Goal: Information Seeking & Learning: Learn about a topic

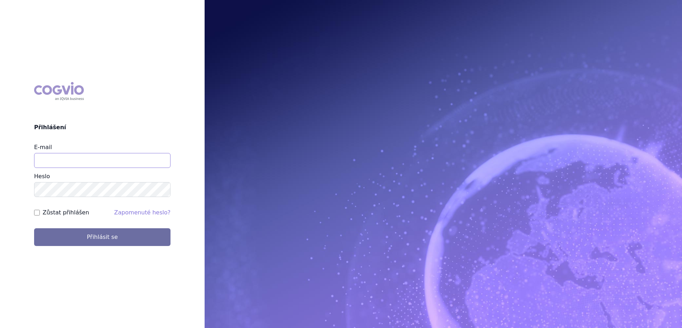
click at [114, 161] on input "E-mail" at bounding box center [102, 160] width 136 height 15
type input "gustav_sverak@accord-healthcare.com"
click at [34, 228] on button "Přihlásit se" at bounding box center [102, 237] width 136 height 18
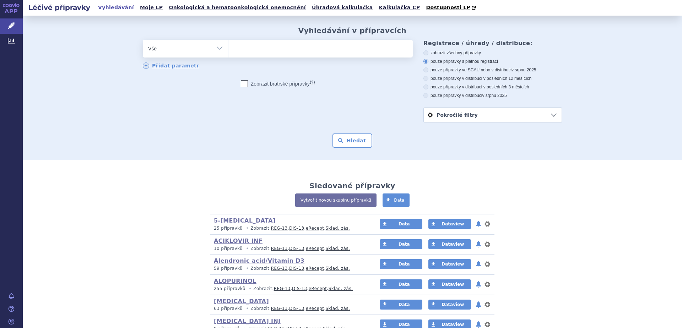
click at [212, 49] on select "Vše Přípravek/SUKL kód MAH VPOIS ATC/Aktivní látka Léková forma Síla" at bounding box center [185, 48] width 85 height 16
select select "filter-atc-group"
click at [143, 40] on select "Vše Přípravek/SUKL kód MAH VPOIS ATC/Aktivní látka Léková forma Síla" at bounding box center [185, 48] width 85 height 16
click at [280, 48] on ul at bounding box center [320, 47] width 184 height 15
click at [228, 48] on select at bounding box center [228, 48] width 0 height 18
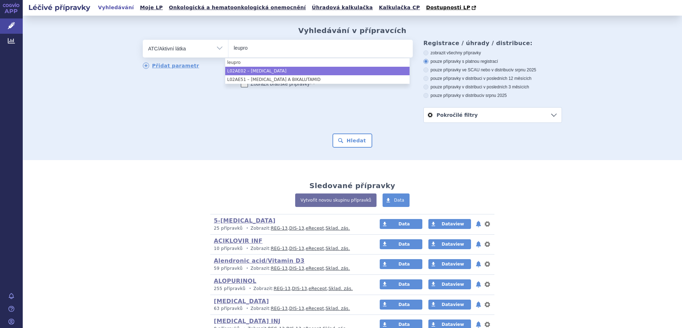
type input "leupro"
select select "L02AE02"
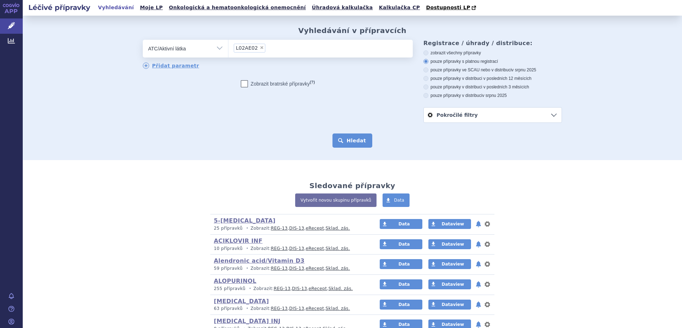
click at [351, 142] on button "Hledat" at bounding box center [353, 141] width 40 height 14
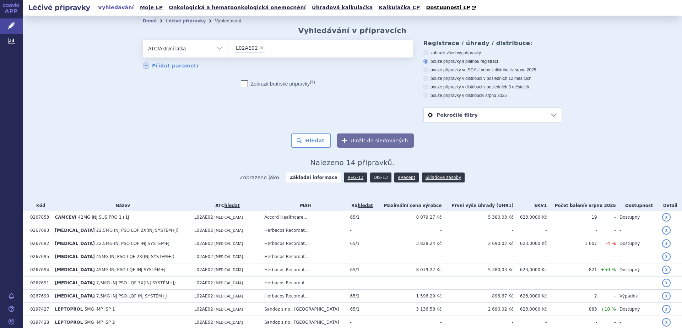
click at [372, 177] on link "DIS-13" at bounding box center [380, 178] width 21 height 10
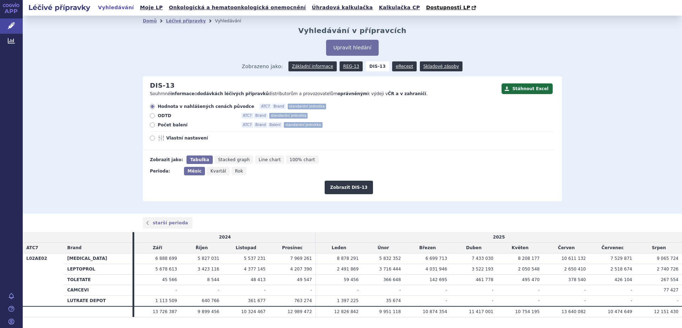
click at [169, 124] on span "Počet balení" at bounding box center [197, 125] width 78 height 6
click at [155, 124] on input "Počet balení ATC7 Brand Balení standardní jednotka" at bounding box center [153, 126] width 5 height 5
radio input "true"
click at [341, 186] on button "Zobrazit DIS-13" at bounding box center [349, 187] width 48 height 13
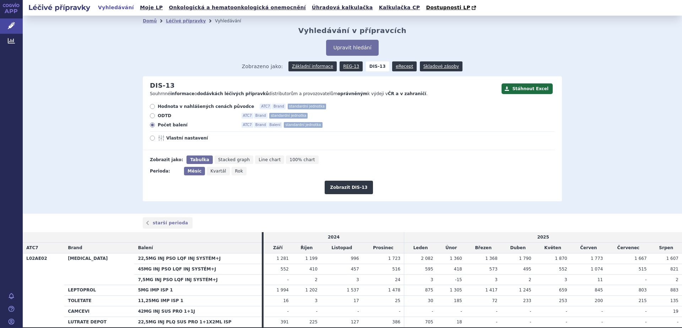
scroll to position [39, 0]
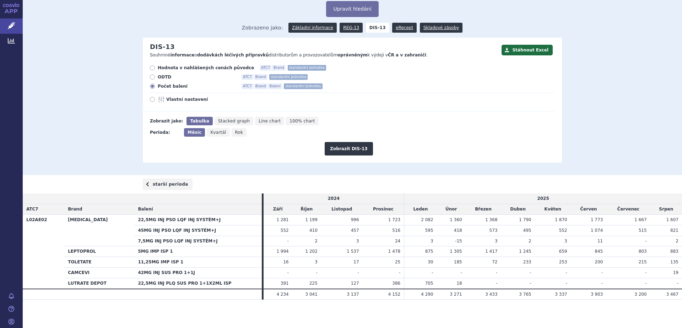
click at [161, 183] on link "starší perioda" at bounding box center [168, 184] width 50 height 11
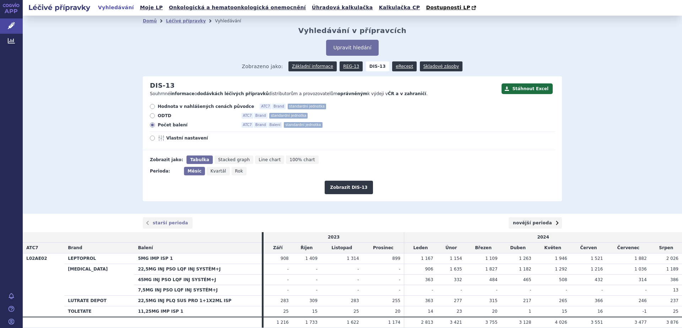
click at [536, 223] on link "novější perioda" at bounding box center [535, 222] width 53 height 11
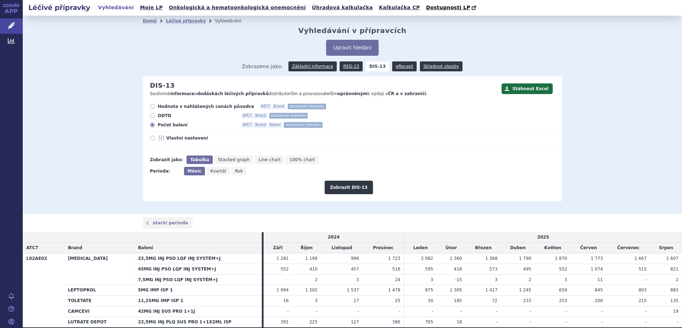
scroll to position [39, 0]
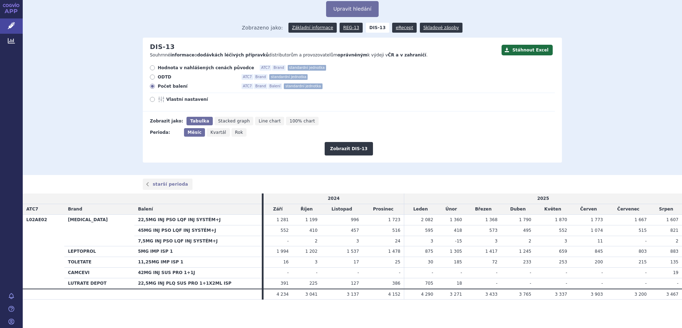
click at [66, 116] on div "Domů Léčivé přípravky Vyhledávání Vyhledávání v přípravcích Upravit hledání ods…" at bounding box center [352, 76] width 659 height 198
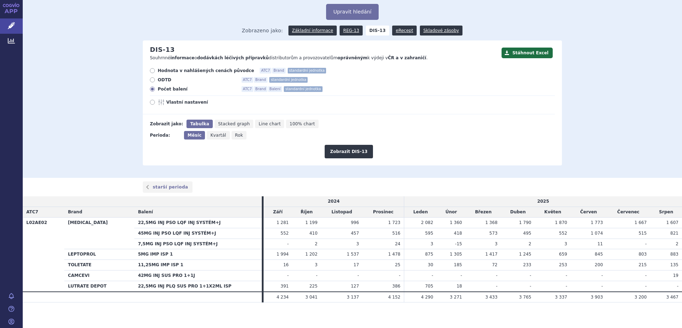
scroll to position [0, 0]
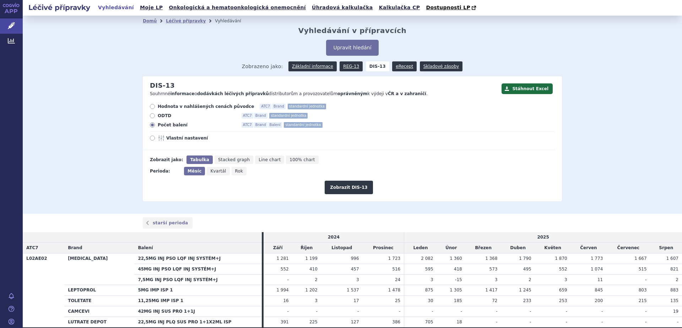
click at [67, 127] on div "Domů Léčivé přípravky Vyhledávání Vyhledávání v přípravcích Upravit hledání ods…" at bounding box center [352, 115] width 659 height 198
click at [154, 226] on link "starší perioda" at bounding box center [168, 222] width 50 height 11
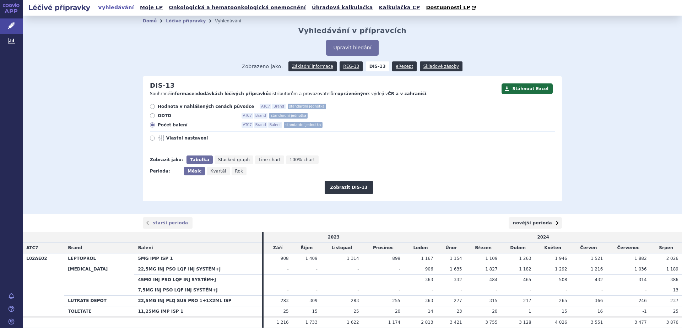
click at [540, 224] on link "novější perioda" at bounding box center [535, 222] width 53 height 11
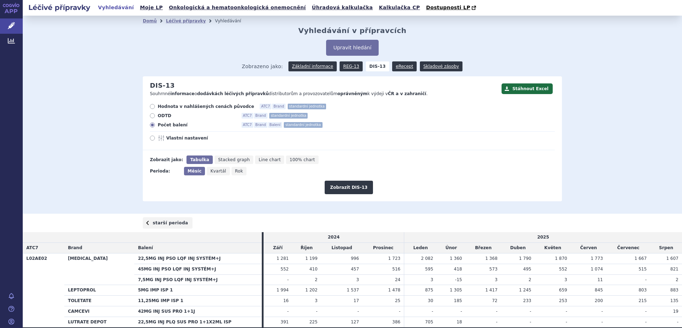
click at [153, 225] on link "starší perioda" at bounding box center [168, 222] width 50 height 11
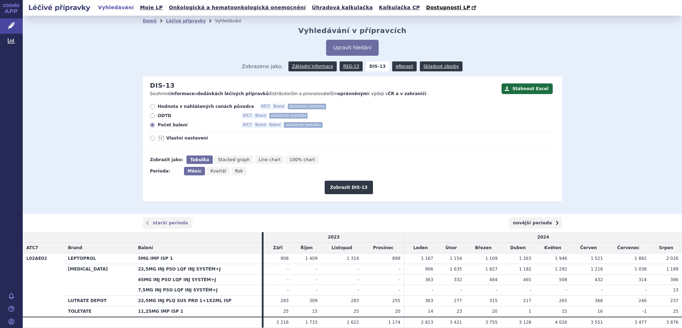
click at [531, 224] on link "novější perioda" at bounding box center [535, 222] width 53 height 11
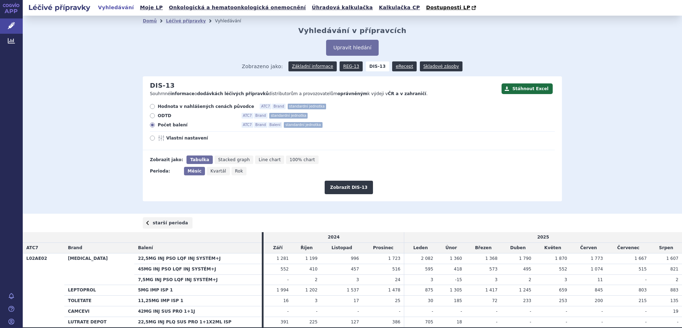
click at [155, 225] on link "starší perioda" at bounding box center [168, 222] width 50 height 11
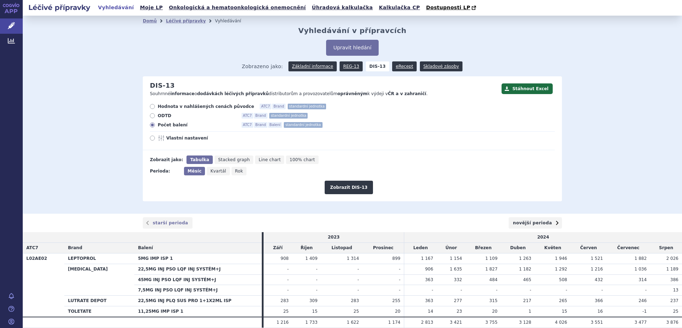
click at [523, 223] on link "novější perioda" at bounding box center [535, 222] width 53 height 11
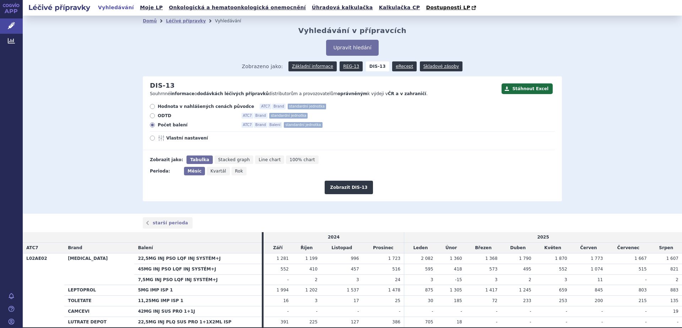
click at [150, 140] on icon at bounding box center [152, 138] width 5 height 5
click at [151, 140] on input "Vlastní nastavení" at bounding box center [153, 139] width 5 height 5
radio input "true"
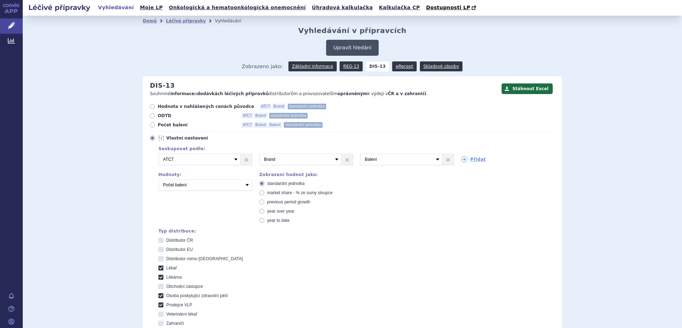
click at [346, 45] on button "Upravit hledání" at bounding box center [352, 48] width 52 height 16
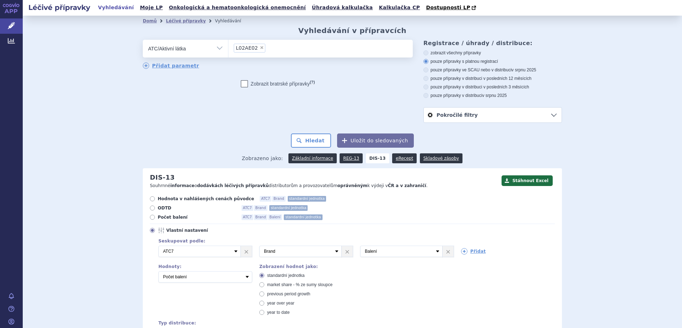
click at [260, 48] on span "×" at bounding box center [262, 47] width 4 height 4
click at [228, 48] on select "L02AE02" at bounding box center [228, 48] width 0 height 18
select select
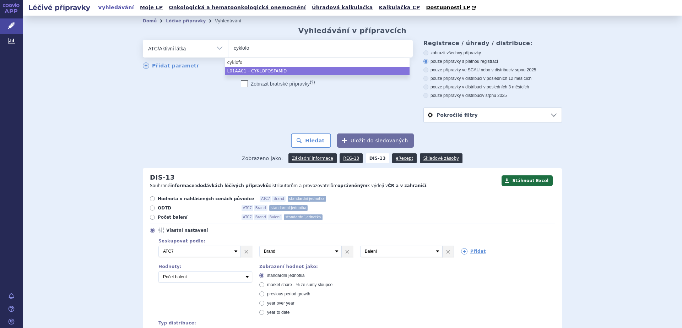
type input "cyklofo"
select select "L01AA01"
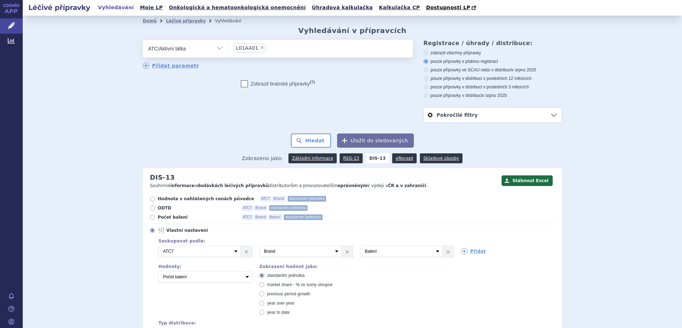
click at [194, 199] on span "Hodnota v nahlášených cenách původce" at bounding box center [206, 199] width 96 height 6
click at [155, 199] on input "Hodnota v nahlášených cenách původce ATC7 Brand standardní jednotka" at bounding box center [153, 200] width 5 height 5
radio input "true"
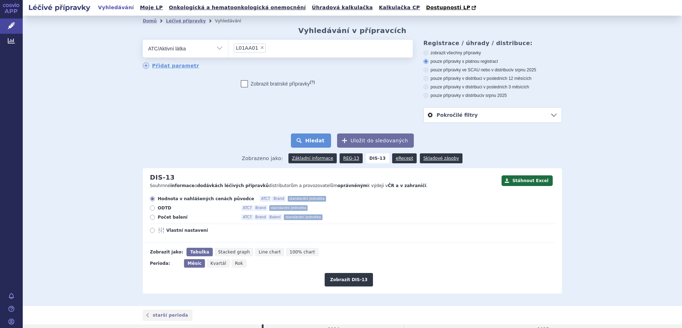
click at [317, 139] on button "Hledat" at bounding box center [311, 141] width 40 height 14
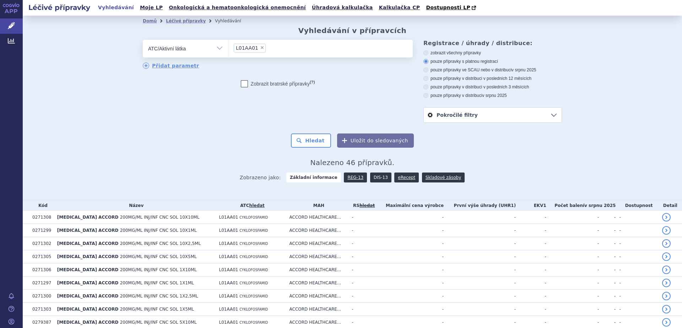
click at [372, 177] on link "DIS-13" at bounding box center [380, 178] width 21 height 10
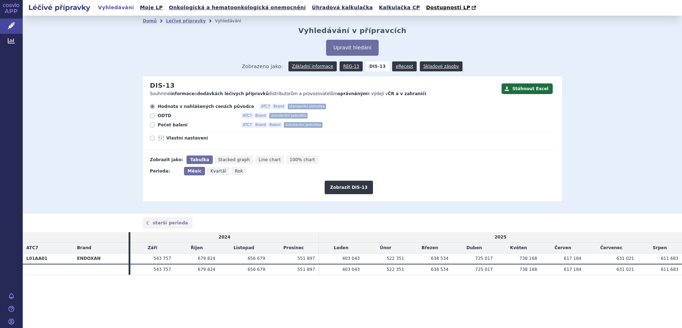
click at [172, 125] on span "Počet balení" at bounding box center [197, 125] width 78 height 6
click at [155, 125] on input "Počet balení ATC7 Brand Balení standardní jednotka" at bounding box center [153, 126] width 5 height 5
radio input "true"
click at [345, 185] on button "Zobrazit DIS-13" at bounding box center [349, 187] width 48 height 13
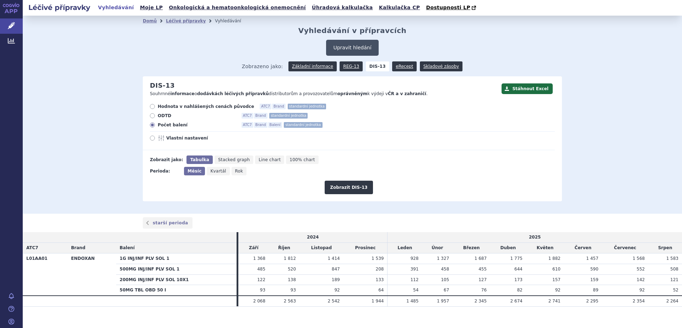
click at [343, 49] on button "Upravit hledání" at bounding box center [352, 48] width 52 height 16
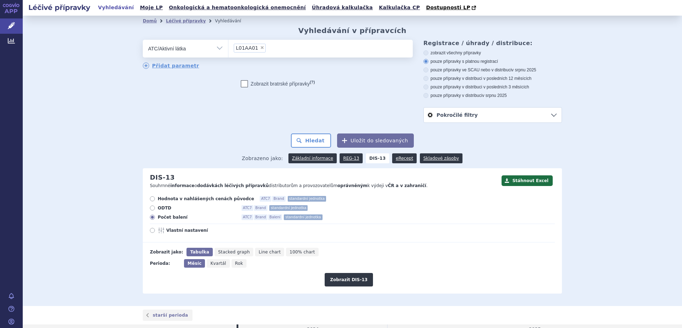
click at [260, 48] on span "×" at bounding box center [262, 47] width 4 height 4
click at [228, 48] on select "L01AA01" at bounding box center [228, 48] width 0 height 18
select select
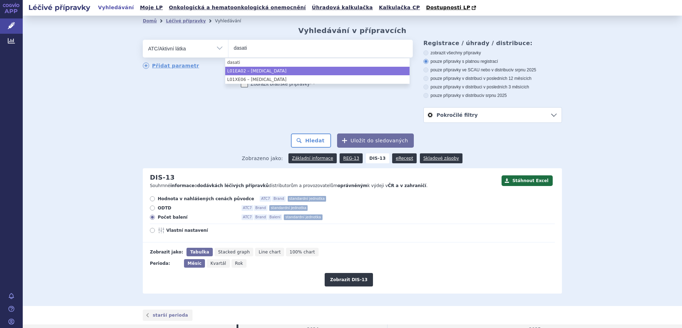
type input "dasati"
select select "L01EA02"
type input "dasati"
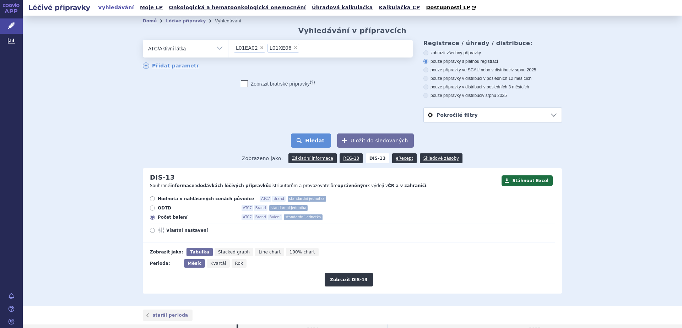
click at [311, 142] on button "Hledat" at bounding box center [311, 141] width 40 height 14
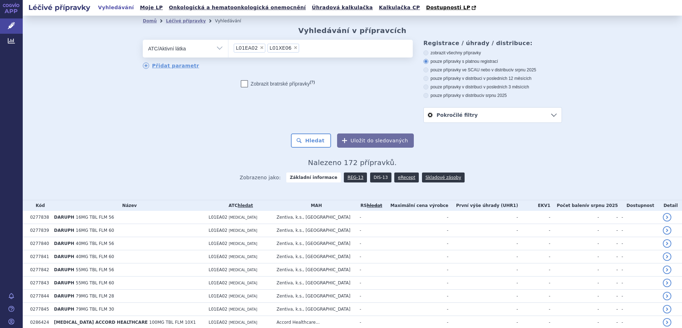
click at [374, 177] on link "DIS-13" at bounding box center [380, 178] width 21 height 10
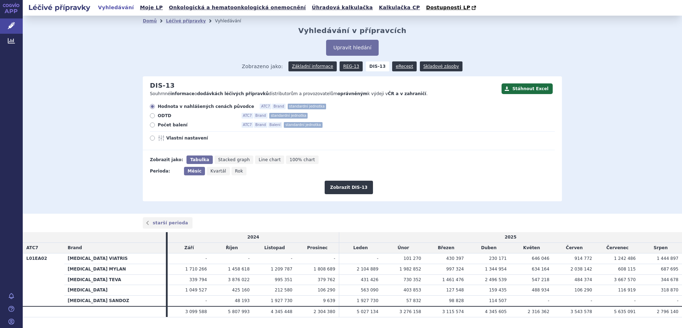
click at [161, 126] on span "Počet balení" at bounding box center [197, 125] width 78 height 6
click at [155, 126] on input "Počet balení ATC7 Brand Balení standardní jednotka" at bounding box center [153, 126] width 5 height 5
radio input "true"
click at [344, 184] on button "Zobrazit DIS-13" at bounding box center [349, 187] width 48 height 13
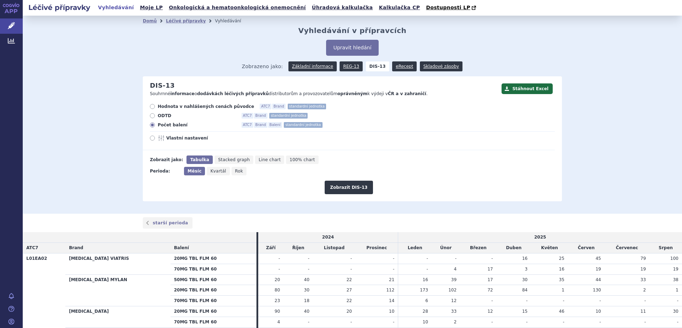
scroll to position [82, 0]
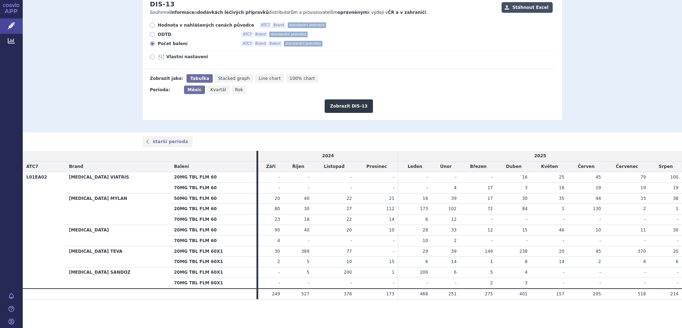
click at [531, 6] on button "Stáhnout Excel" at bounding box center [527, 7] width 51 height 11
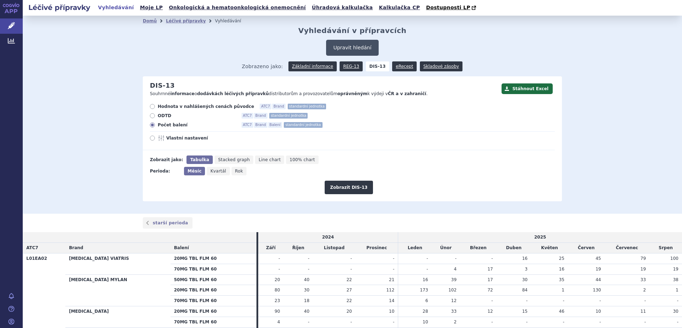
click at [340, 46] on button "Upravit hledání" at bounding box center [352, 48] width 52 height 16
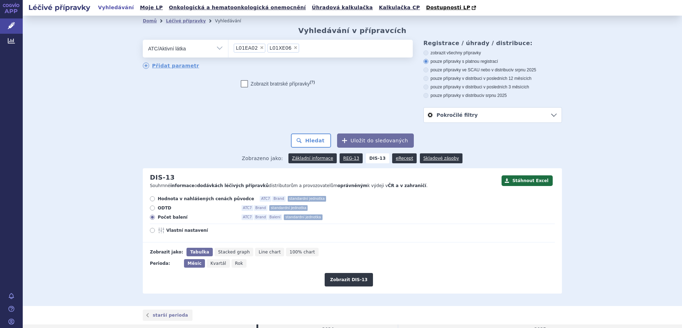
click at [293, 48] on span "×" at bounding box center [295, 47] width 4 height 4
click at [228, 48] on select "L01EA02 L01XE06" at bounding box center [228, 48] width 0 height 18
click at [260, 47] on span "×" at bounding box center [262, 47] width 4 height 4
click at [228, 47] on select "L01EA02" at bounding box center [228, 48] width 0 height 18
select select
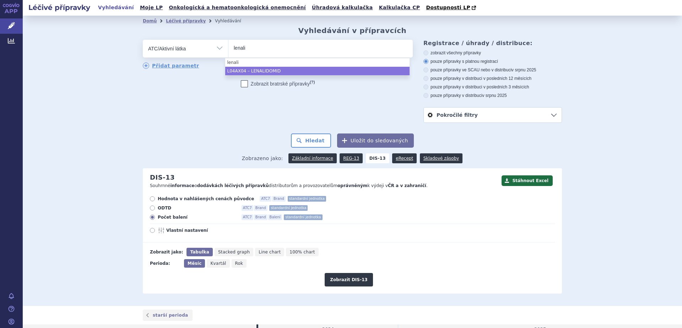
type input "lenali"
select select "L04AX04"
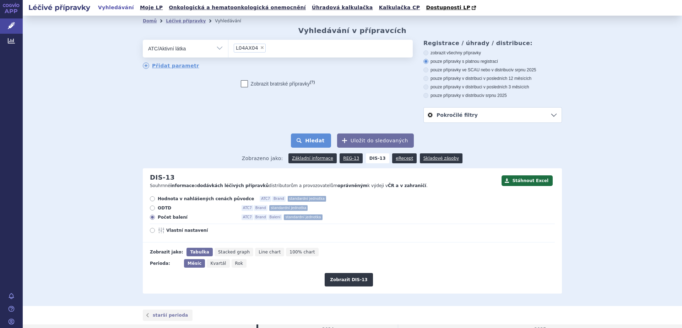
click at [316, 142] on button "Hledat" at bounding box center [311, 141] width 40 height 14
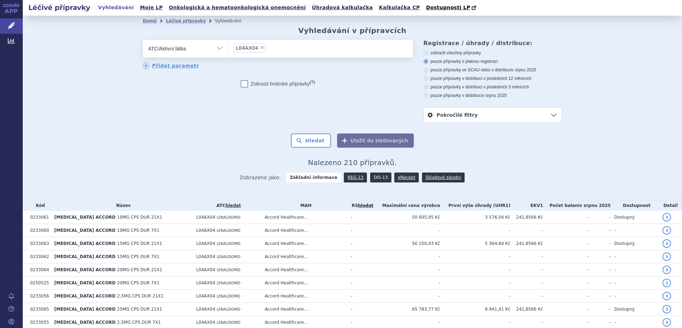
click at [372, 179] on link "DIS-13" at bounding box center [380, 178] width 21 height 10
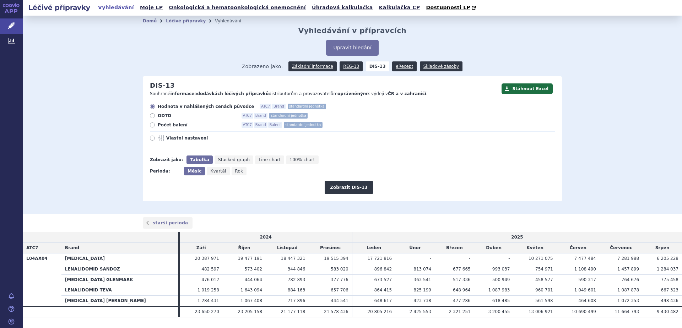
click at [173, 126] on span "Počet balení" at bounding box center [197, 125] width 78 height 6
click at [155, 126] on input "Počet balení ATC7 Brand Balení standardní jednotka" at bounding box center [153, 126] width 5 height 5
radio input "true"
click at [333, 186] on button "Zobrazit DIS-13" at bounding box center [349, 187] width 48 height 13
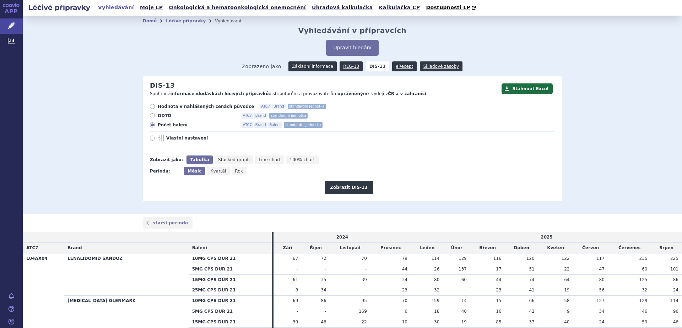
click at [304, 66] on link "Základní informace" at bounding box center [312, 66] width 48 height 10
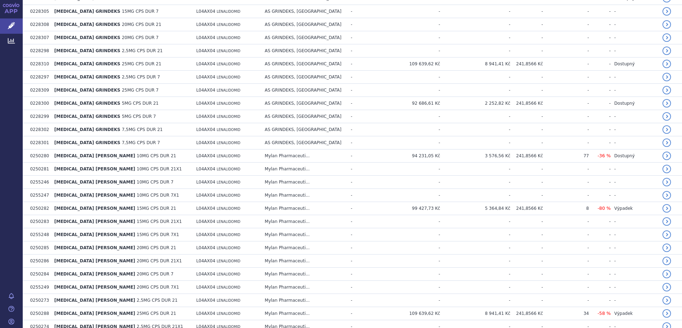
scroll to position [535, 0]
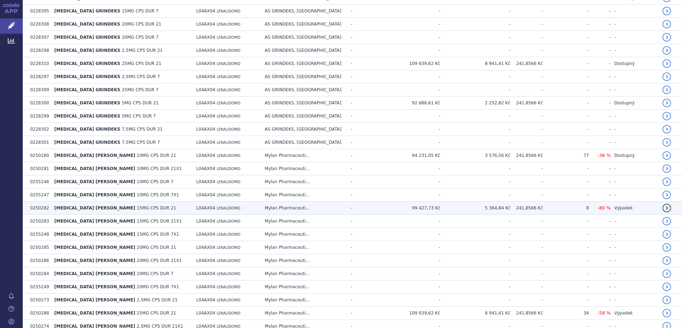
click at [98, 208] on span "[MEDICAL_DATA] [PERSON_NAME]" at bounding box center [94, 208] width 81 height 5
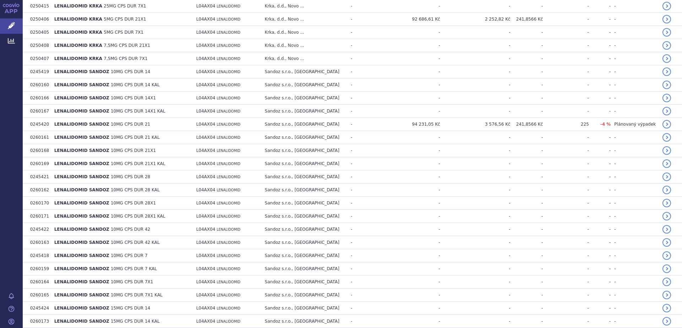
scroll to position [1249, 0]
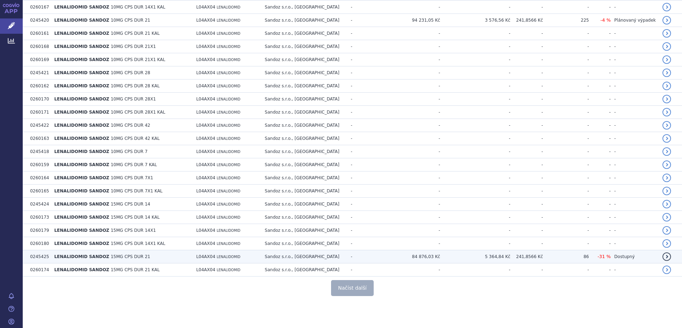
click at [87, 256] on span "LENALIDOMID SANDOZ" at bounding box center [81, 256] width 55 height 5
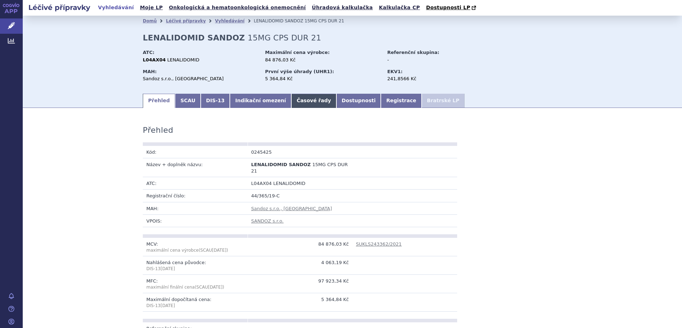
click at [295, 99] on link "Časové řady" at bounding box center [313, 101] width 45 height 14
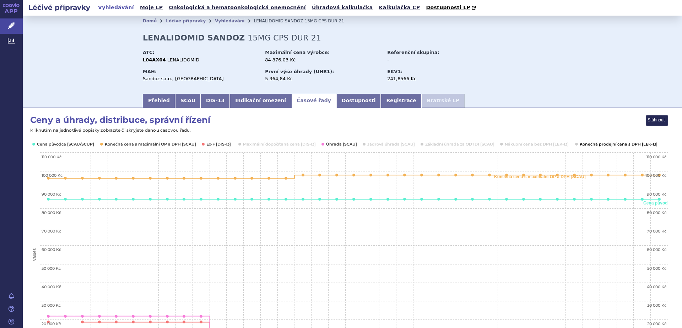
click at [624, 144] on button "Show Konečná prodejní cena s DPH [LEK-13]" at bounding box center [618, 144] width 76 height 6
click at [337, 143] on button "Show Úhrada [SCAU]" at bounding box center [340, 144] width 29 height 6
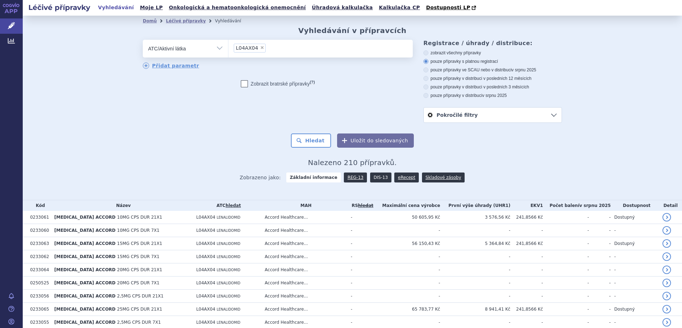
click at [372, 178] on link "DIS-13" at bounding box center [380, 178] width 21 height 10
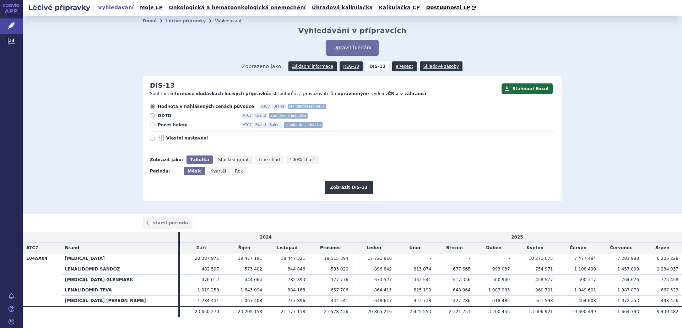
scroll to position [18, 0]
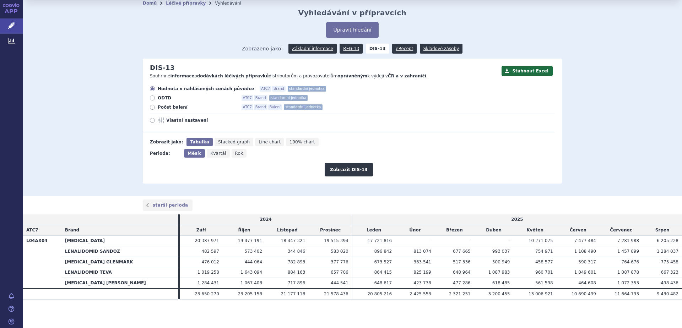
click at [150, 108] on icon at bounding box center [152, 107] width 5 height 5
click at [151, 108] on input "Počet balení ATC7 Brand Balení standardní jednotka" at bounding box center [153, 108] width 5 height 5
radio input "true"
click at [349, 169] on button "Zobrazit DIS-13" at bounding box center [349, 169] width 48 height 13
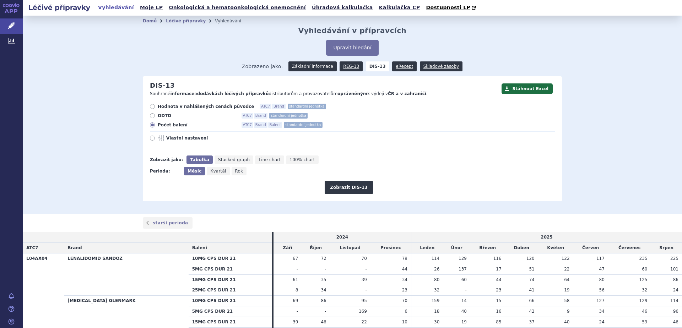
click at [312, 64] on link "Základní informace" at bounding box center [312, 66] width 48 height 10
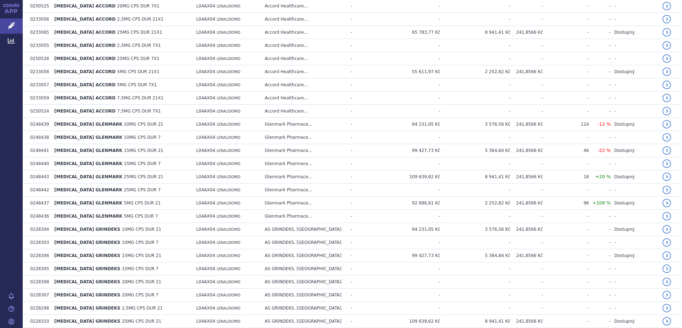
scroll to position [277, 0]
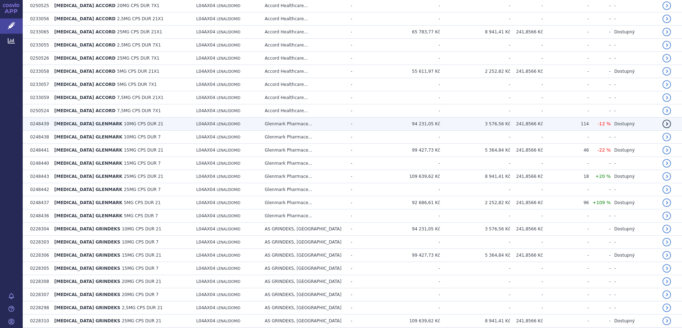
click at [124, 122] on span "10MG CPS DUR 21" at bounding box center [143, 123] width 39 height 5
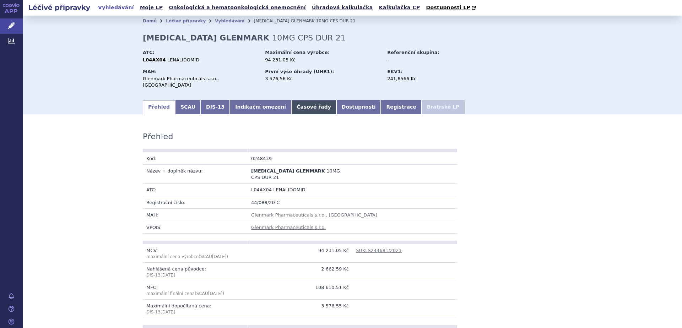
click at [291, 101] on link "Časové řady" at bounding box center [313, 107] width 45 height 14
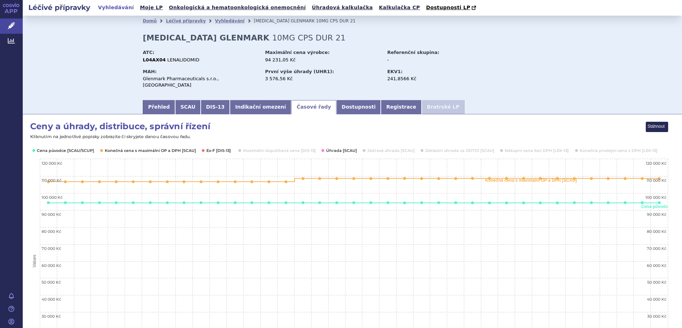
scroll to position [0, 0]
click at [524, 147] on button "Show Nákupní cena bez DPH [LEK-13]" at bounding box center [536, 150] width 63 height 6
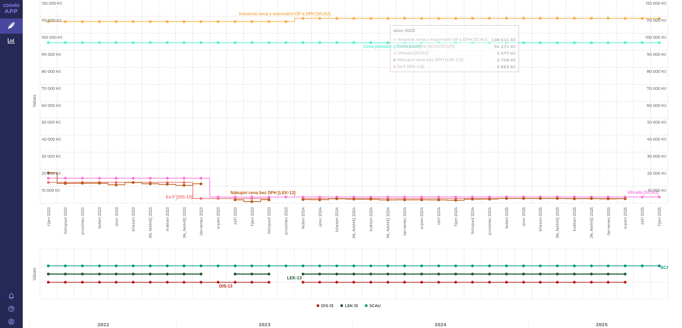
scroll to position [0, 0]
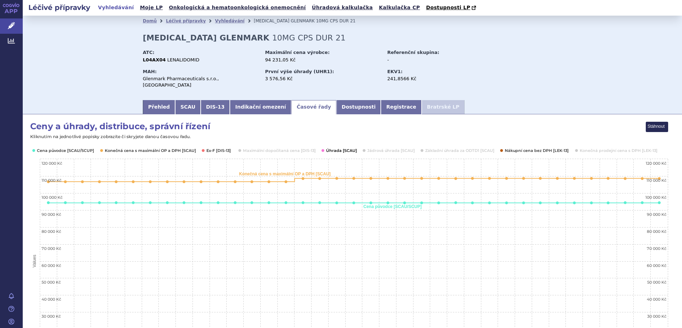
click at [348, 148] on button "Show Úhrada [SCAU]" at bounding box center [340, 151] width 29 height 6
click at [215, 148] on button "Show Ex-F [DIS-13]" at bounding box center [218, 151] width 25 height 6
click at [127, 148] on button "Show Konečná cena s maximální OP a DPH [SCAU]" at bounding box center [150, 151] width 90 height 6
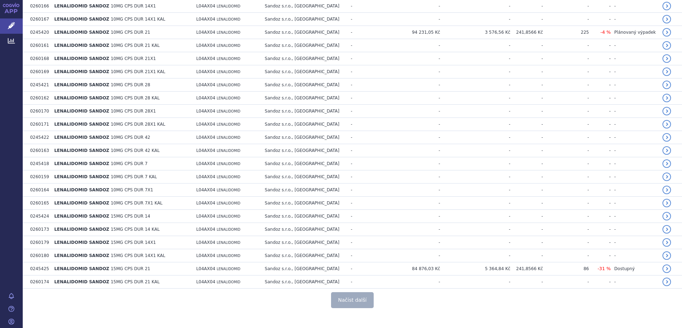
scroll to position [1238, 0]
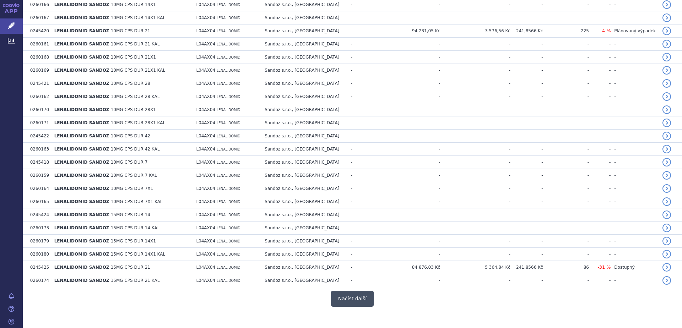
click at [339, 297] on button "Načíst další" at bounding box center [352, 299] width 43 height 16
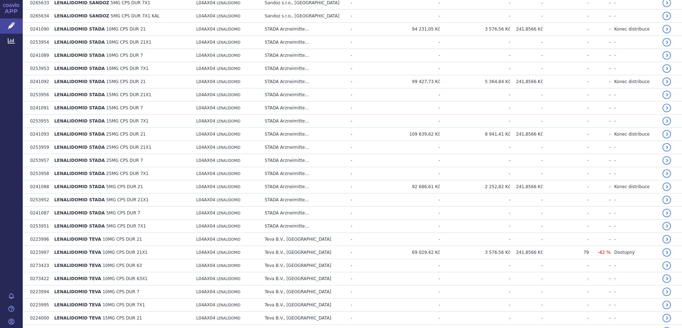
scroll to position [2347, 0]
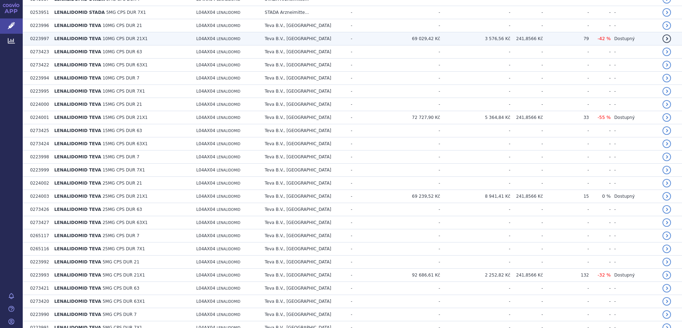
click at [112, 37] on span "10MG CPS DUR 21X1" at bounding box center [125, 38] width 45 height 5
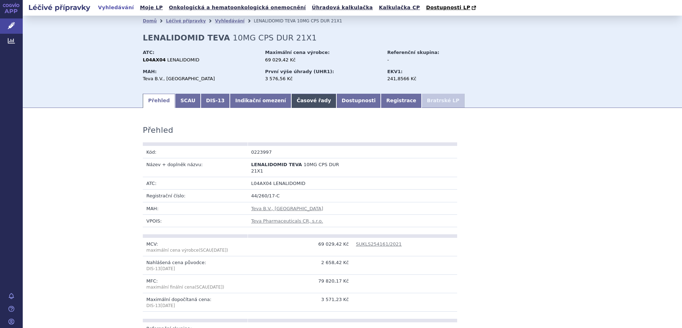
click at [291, 100] on link "Časové řady" at bounding box center [313, 101] width 45 height 14
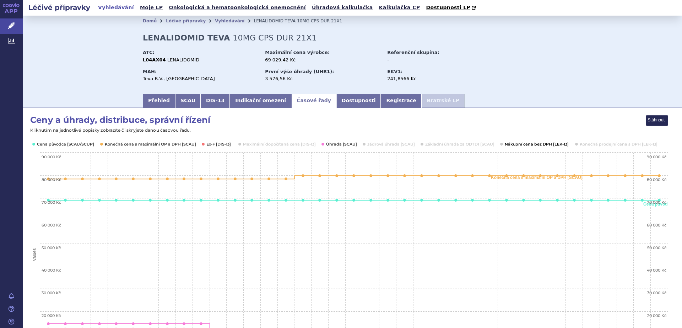
click at [516, 143] on button "Show Nákupní cena bez DPH [LEK-13]" at bounding box center [536, 144] width 63 height 6
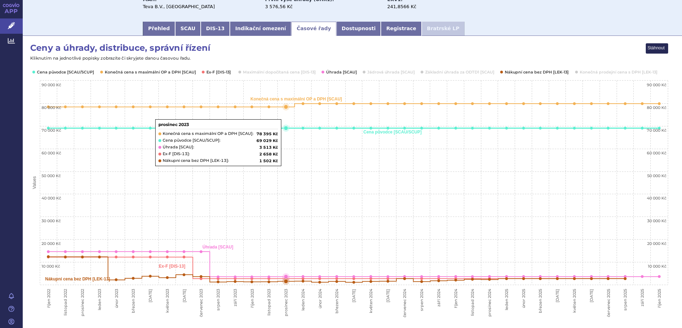
scroll to position [71, 0]
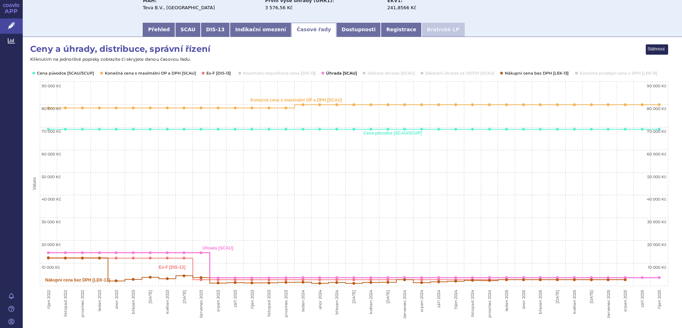
click at [334, 74] on button "Show Úhrada [SCAU]" at bounding box center [340, 73] width 29 height 6
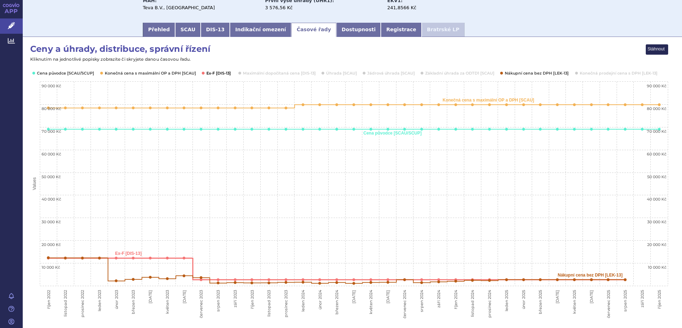
click at [210, 72] on button "Show Ex-F [DIS-13]" at bounding box center [218, 73] width 25 height 6
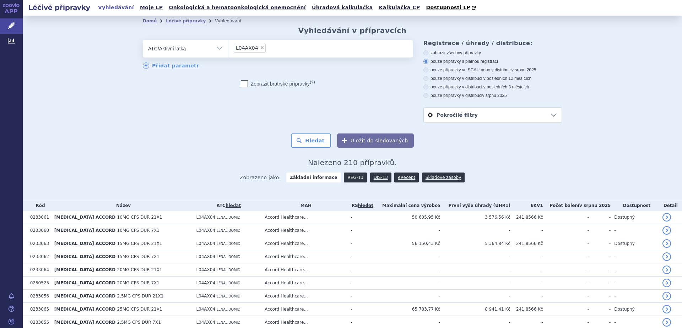
click at [350, 176] on link "REG-13" at bounding box center [355, 178] width 23 height 10
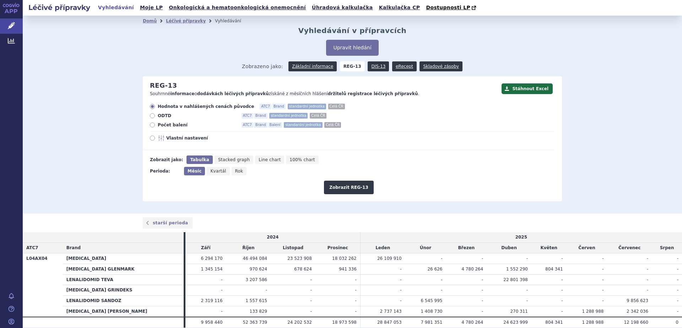
scroll to position [29, 0]
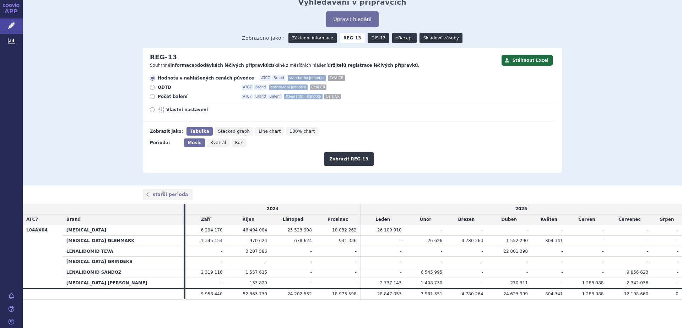
click at [151, 96] on icon at bounding box center [152, 96] width 5 height 5
click at [151, 96] on input "Počet balení ATC7 Brand Balení standardní jednotka Celá ČR" at bounding box center [153, 97] width 5 height 5
radio input "true"
click at [342, 160] on button "Zobrazit REG-13" at bounding box center [349, 158] width 50 height 13
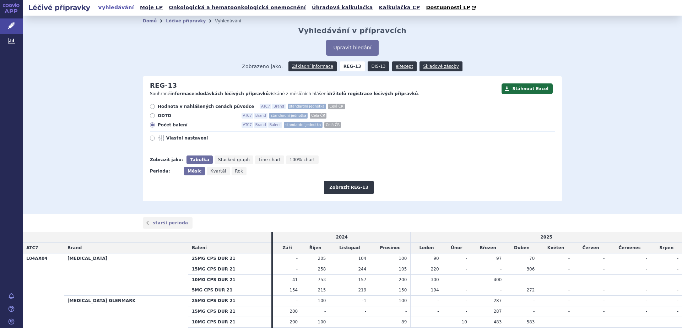
click at [372, 65] on link "DIS-13" at bounding box center [378, 66] width 21 height 10
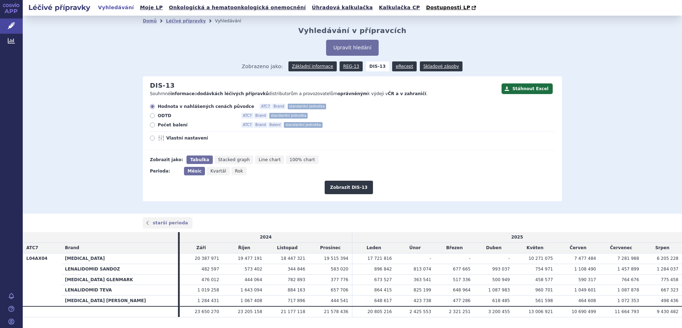
click at [171, 126] on span "Počet balení" at bounding box center [197, 125] width 78 height 6
click at [155, 126] on input "Počet balení ATC7 Brand Balení standardní jednotka" at bounding box center [153, 126] width 5 height 5
radio input "true"
click at [347, 185] on button "Zobrazit DIS-13" at bounding box center [349, 187] width 48 height 13
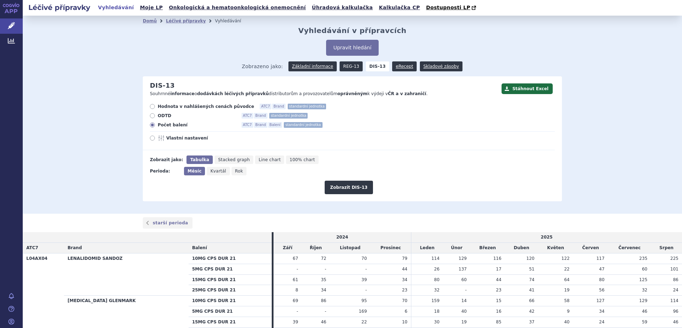
click at [349, 64] on link "REG-13" at bounding box center [351, 66] width 23 height 10
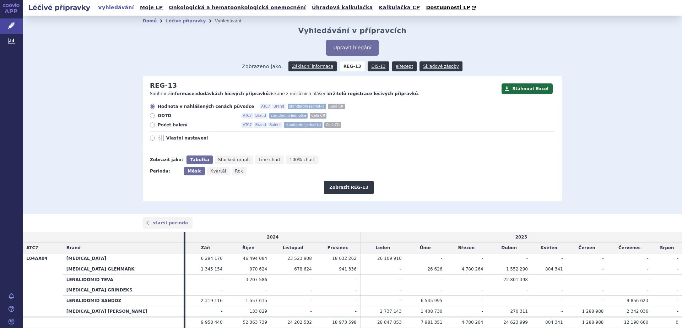
click at [342, 189] on button "Zobrazit REG-13" at bounding box center [349, 187] width 50 height 13
click at [168, 124] on span "Počet balení" at bounding box center [197, 125] width 78 height 6
click at [155, 124] on input "Počet balení ATC7 Brand Balení standardní jednotka Celá ČR" at bounding box center [153, 126] width 5 height 5
radio input "true"
click at [339, 186] on button "Zobrazit REG-13" at bounding box center [349, 187] width 50 height 13
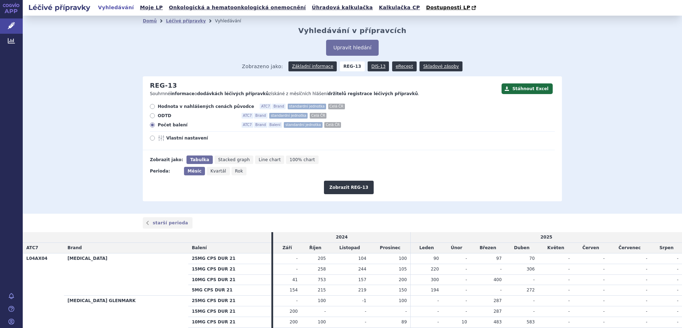
scroll to position [219, 0]
